Goal: Find specific page/section: Find specific page/section

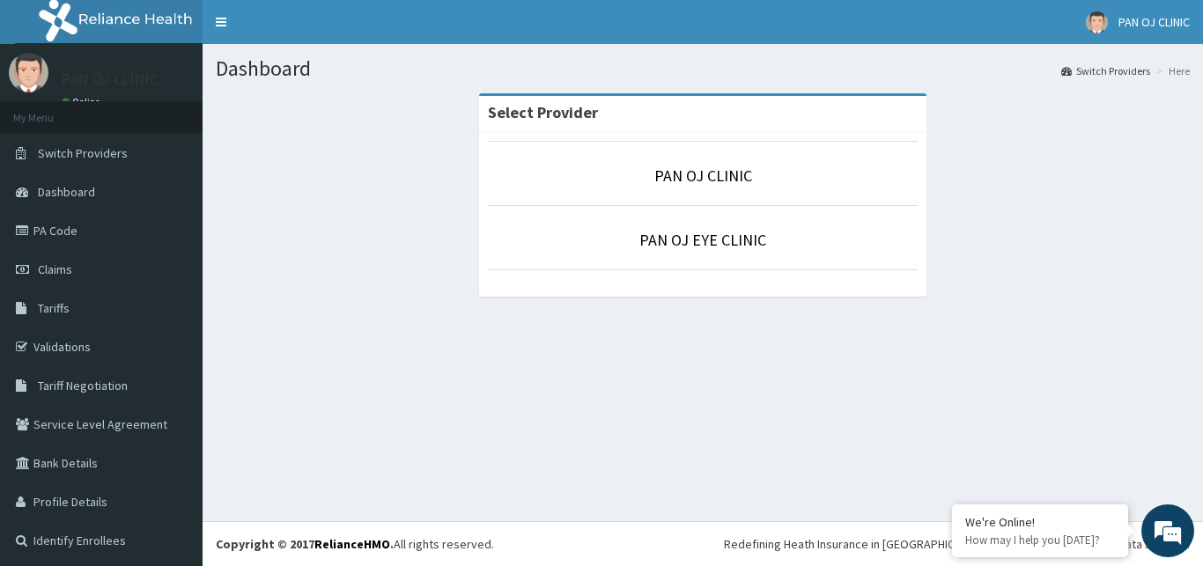
click at [718, 189] on li "PAN OJ CLINIC" at bounding box center [703, 173] width 430 height 65
click at [696, 179] on link "PAN OJ CLINIC" at bounding box center [703, 176] width 98 height 20
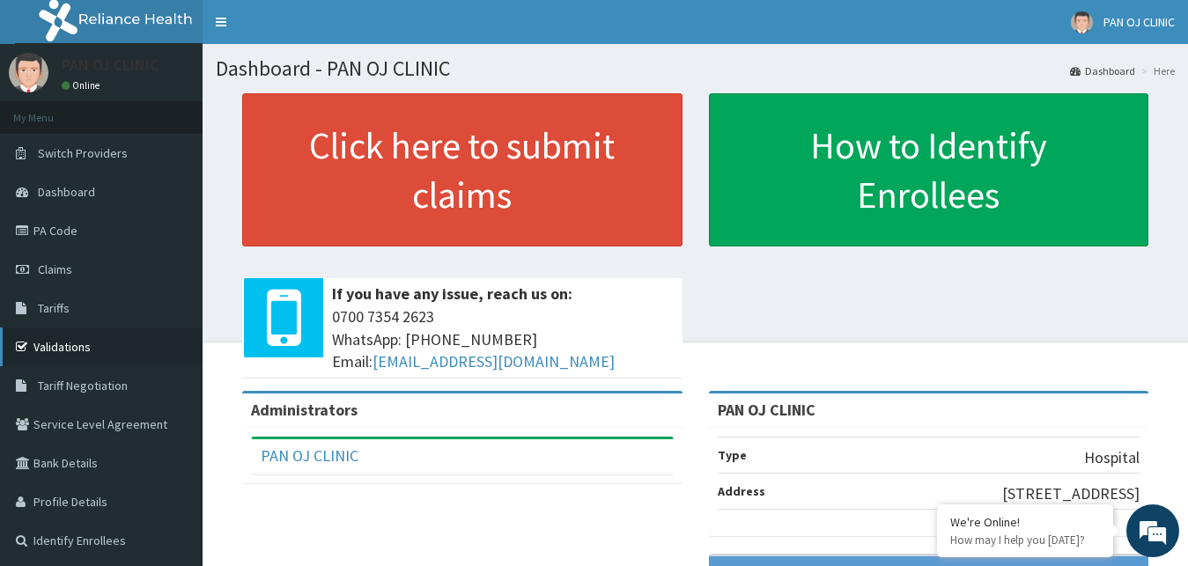
click at [60, 342] on link "Validations" at bounding box center [101, 347] width 202 height 39
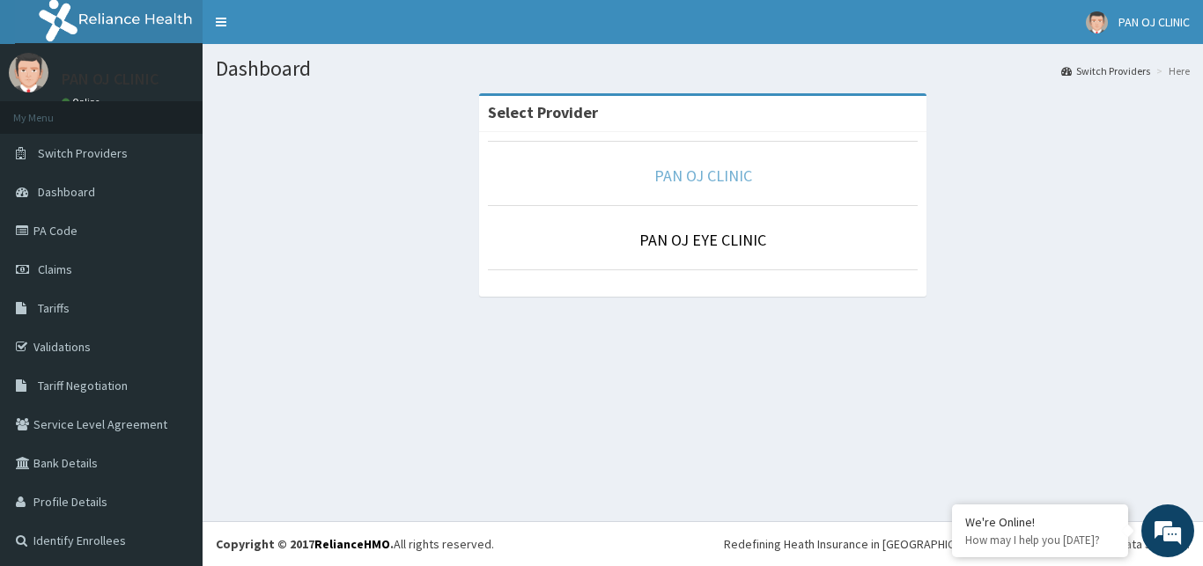
click at [711, 174] on link "PAN OJ CLINIC" at bounding box center [703, 176] width 98 height 20
